Goal: Information Seeking & Learning: Learn about a topic

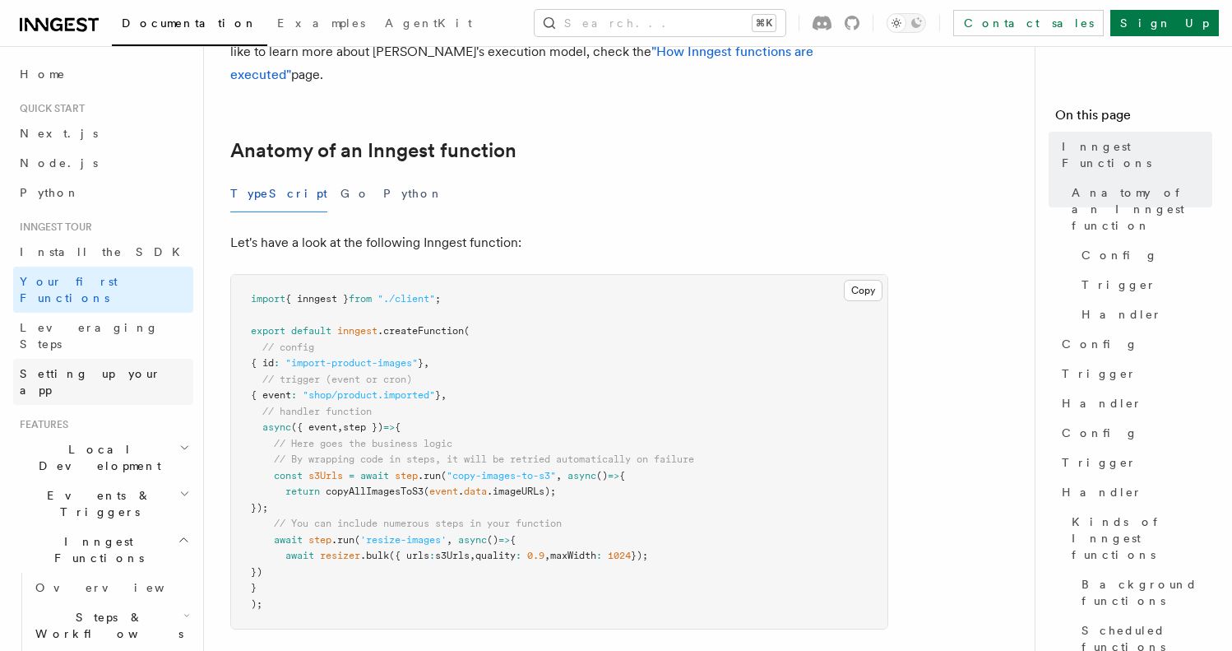
click at [58, 367] on span "Setting up your app" at bounding box center [91, 382] width 142 height 30
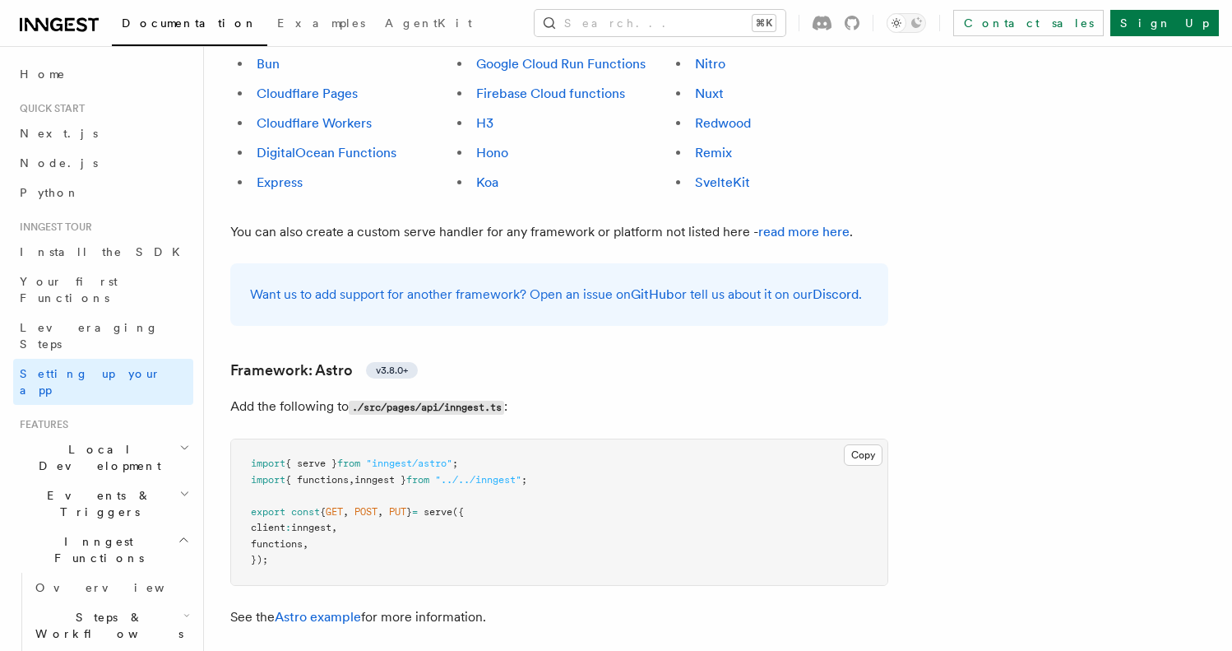
scroll to position [1117, 0]
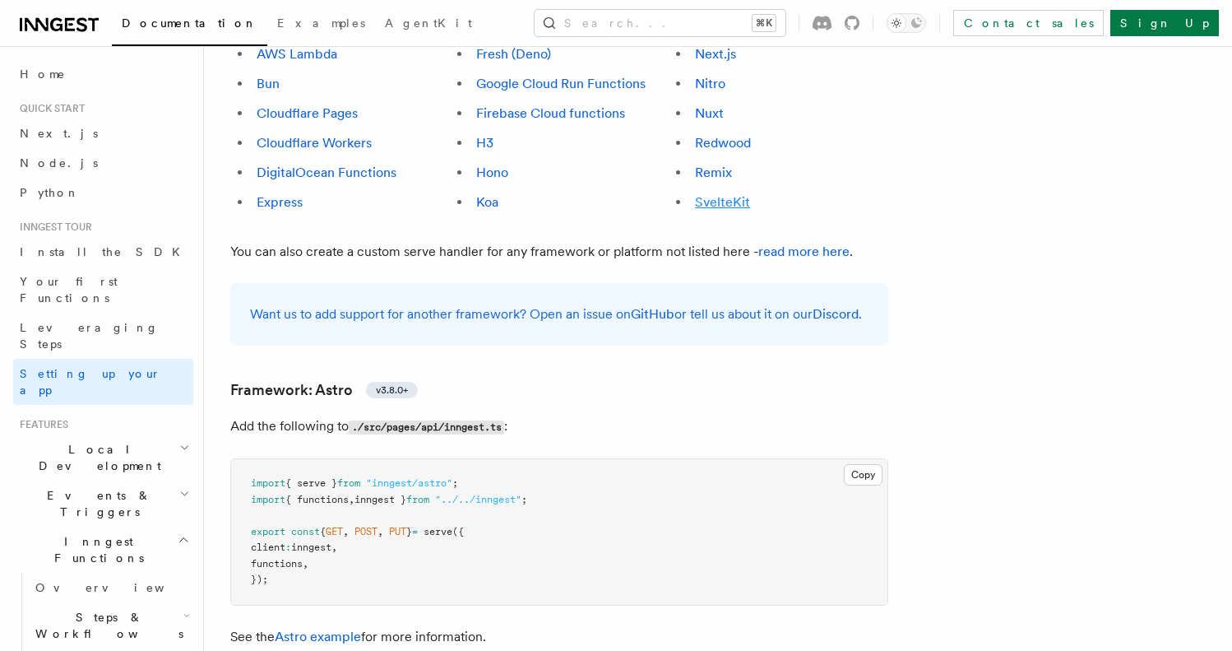
click at [723, 194] on link "SvelteKit" at bounding box center [722, 202] width 55 height 16
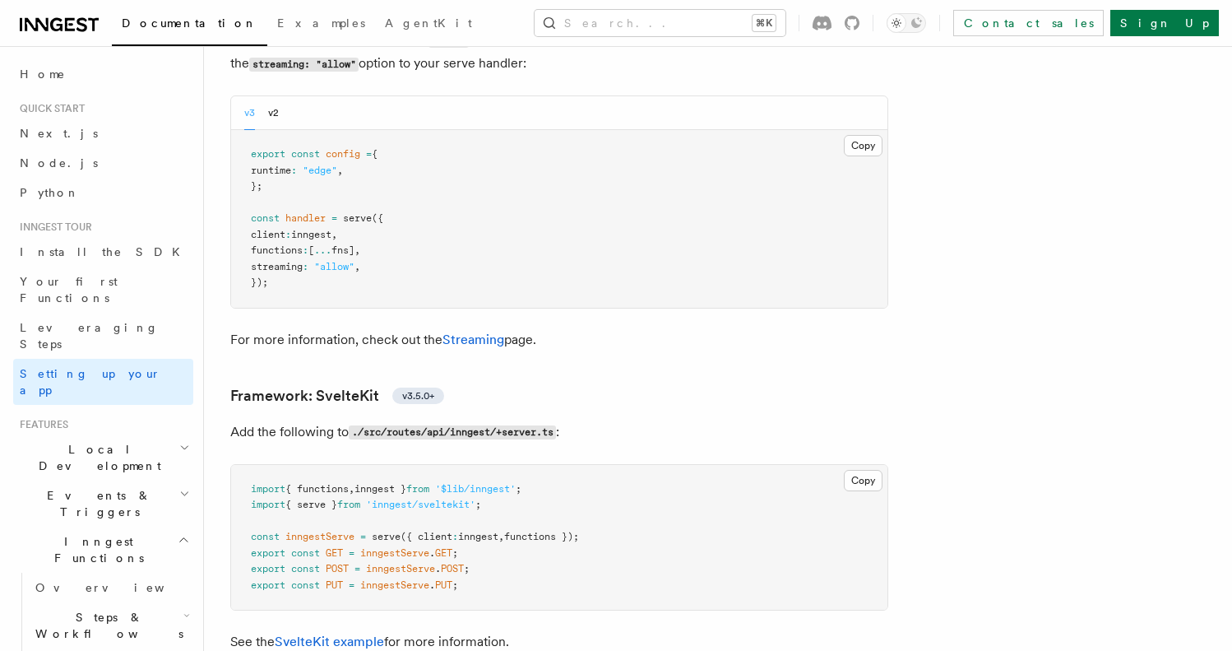
scroll to position [12762, 0]
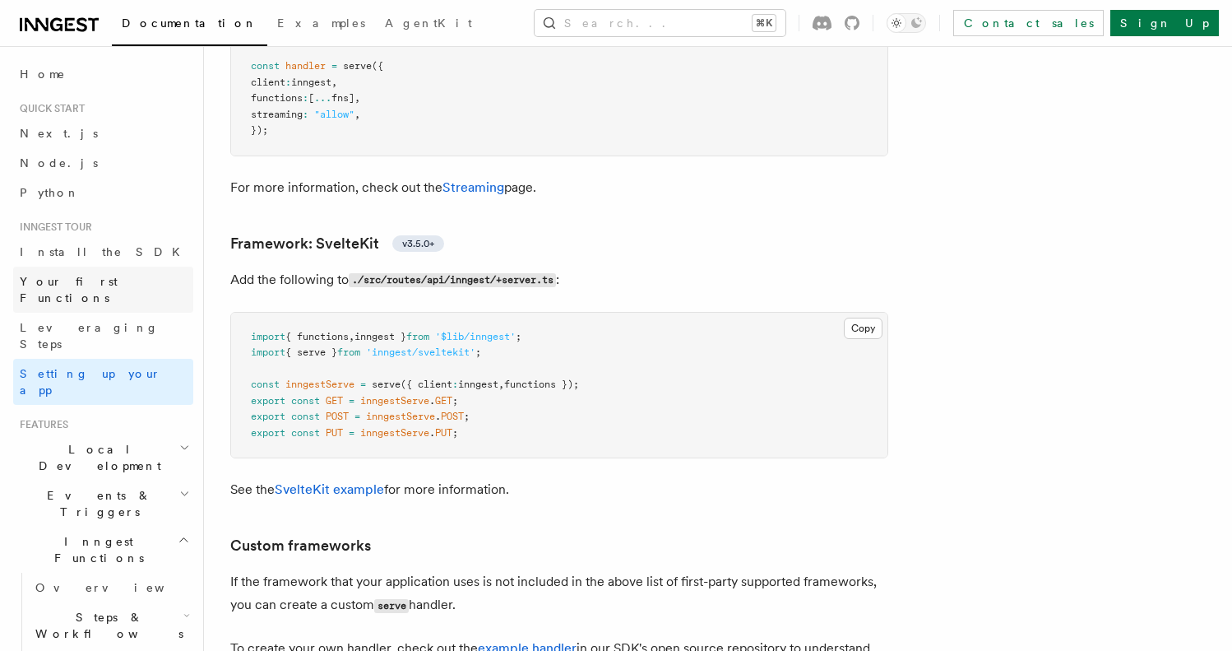
click at [126, 283] on link "Your first Functions" at bounding box center [103, 290] width 180 height 46
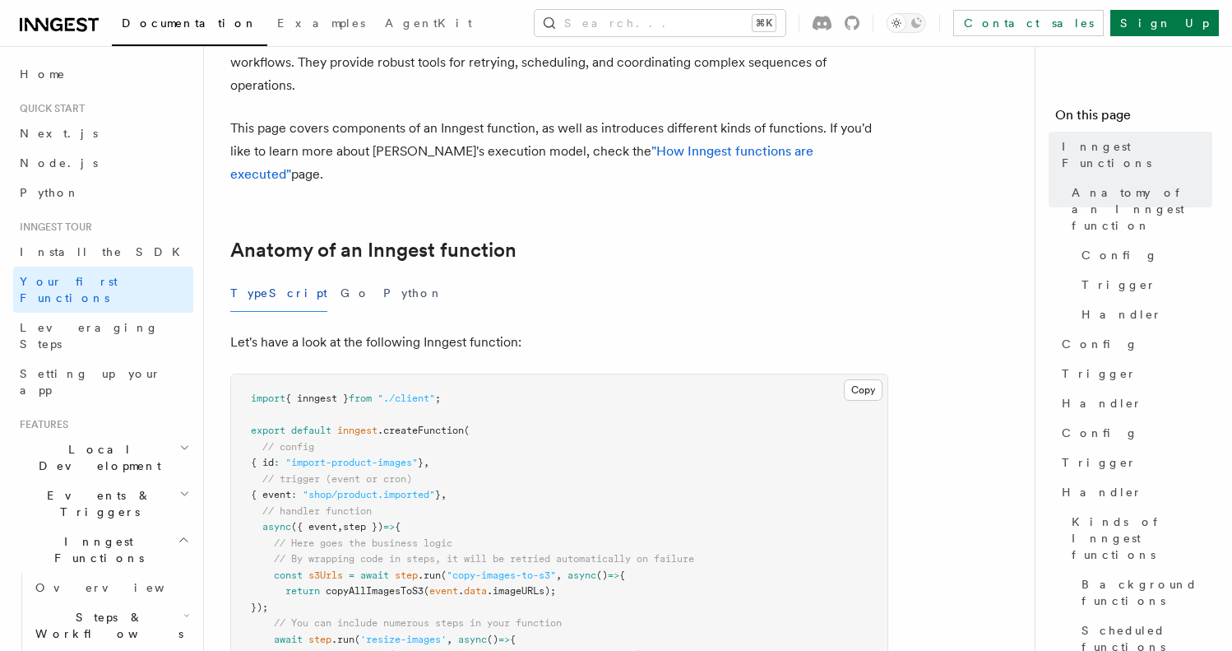
scroll to position [257, 0]
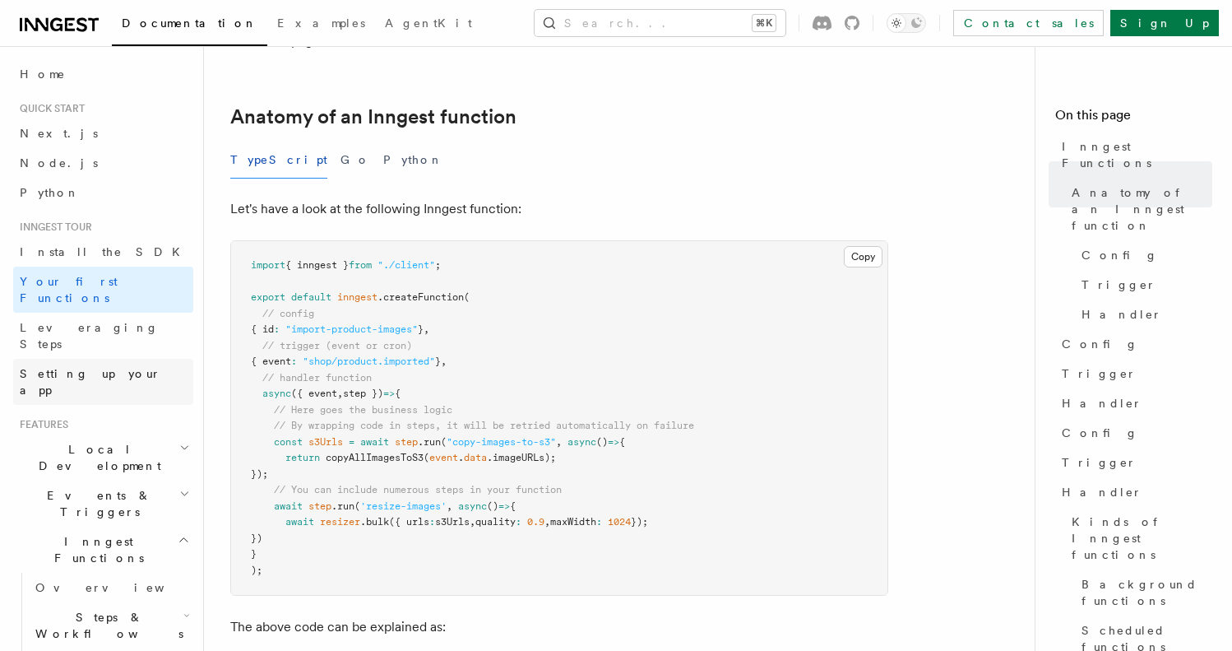
click at [70, 367] on span "Setting up your app" at bounding box center [91, 382] width 142 height 30
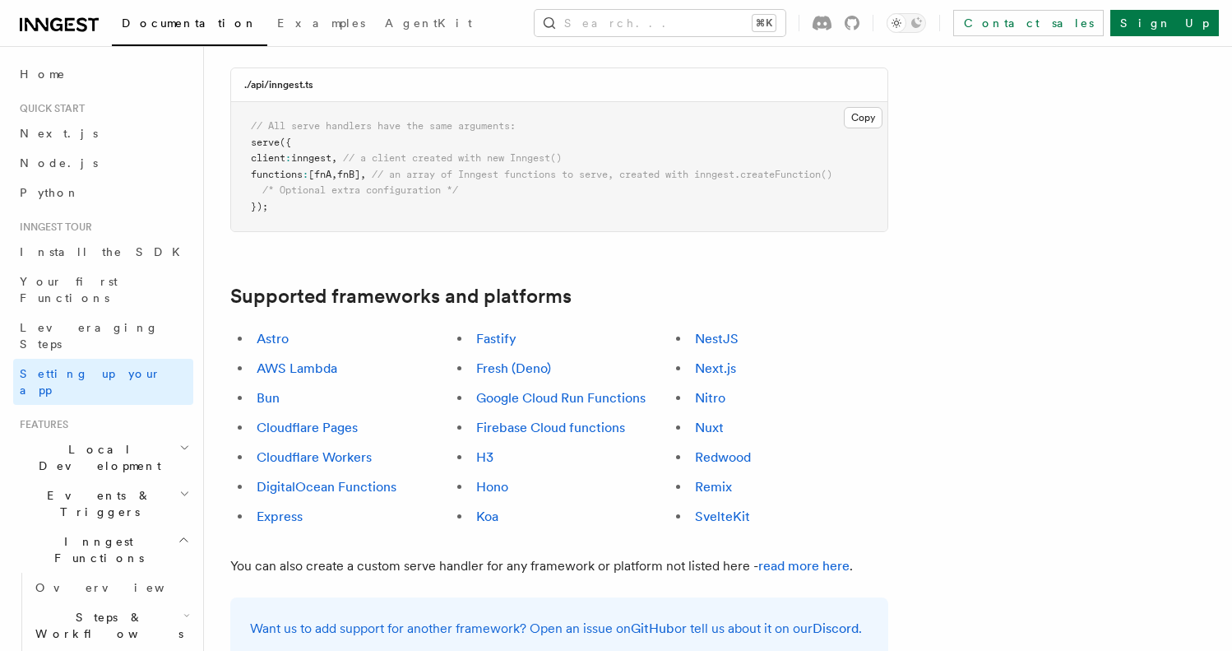
click at [708, 508] on link "SvelteKit" at bounding box center [722, 516] width 55 height 16
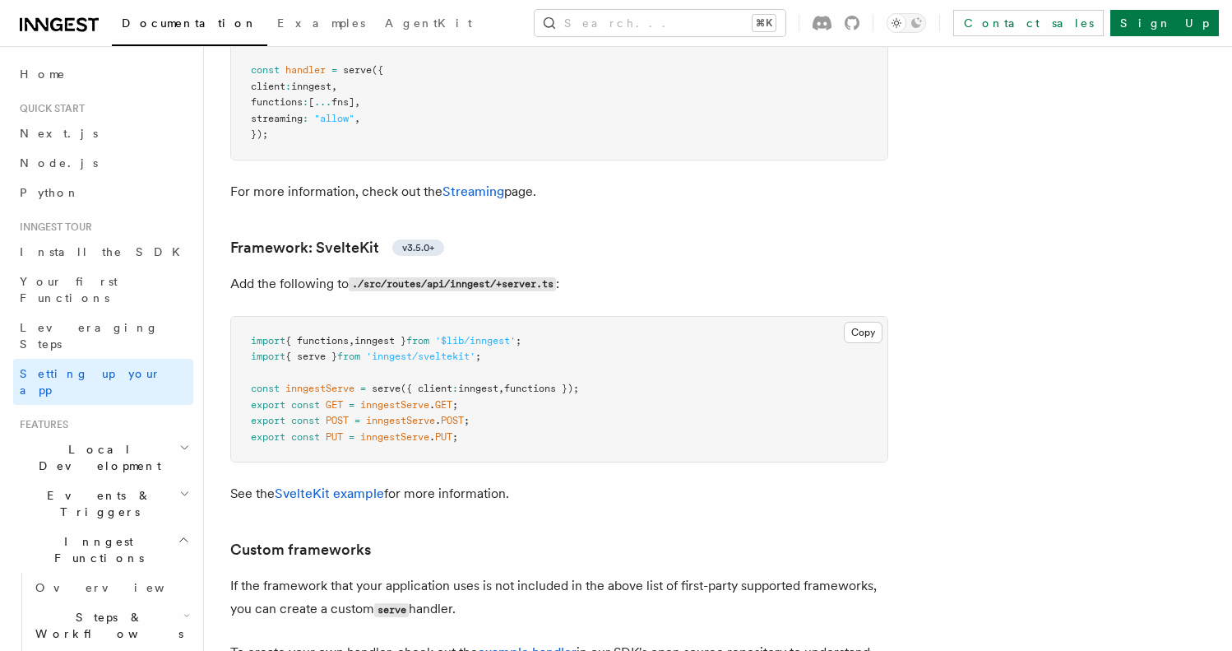
scroll to position [12762, 0]
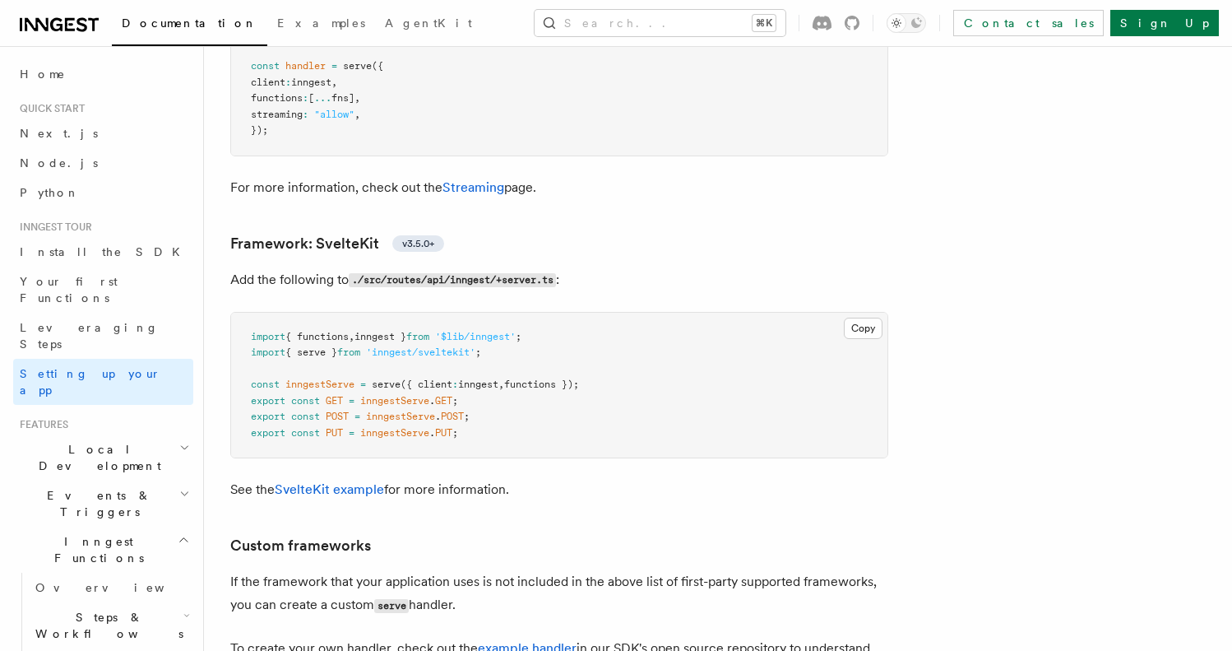
click at [352, 481] on link "SvelteKit example" at bounding box center [329, 489] width 109 height 16
